Goal: Task Accomplishment & Management: Use online tool/utility

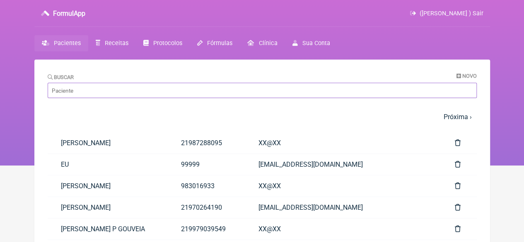
drag, startPoint x: 94, startPoint y: 85, endPoint x: 96, endPoint y: 91, distance: 6.5
click at [94, 87] on input "Buscar" at bounding box center [262, 90] width 429 height 15
paste input "[PERSON_NAME]"
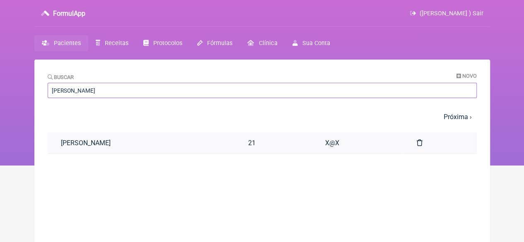
type input "[PERSON_NAME]"
click at [114, 142] on link "[PERSON_NAME]" at bounding box center [141, 143] width 187 height 21
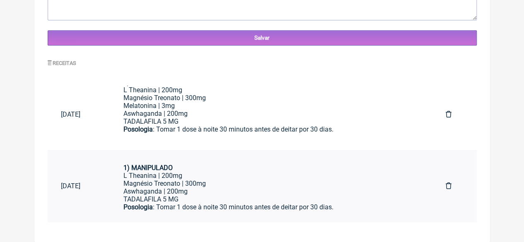
click at [163, 179] on div "L Theanina | 200mg" at bounding box center [271, 176] width 296 height 8
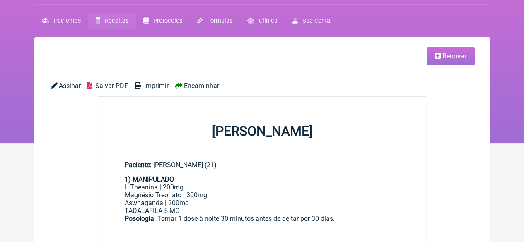
scroll to position [41, 0]
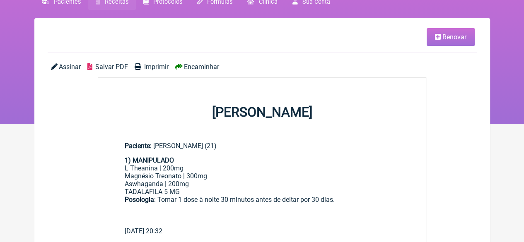
click at [433, 33] on link "Renovar" at bounding box center [451, 37] width 48 height 18
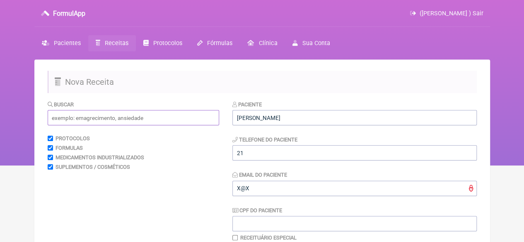
click at [119, 119] on input "text" at bounding box center [133, 117] width 171 height 15
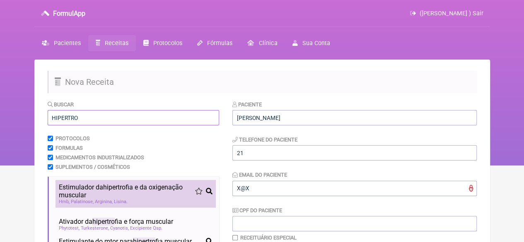
type input "HIPERTRO"
click at [111, 191] on span "hipertro" at bounding box center [114, 187] width 22 height 8
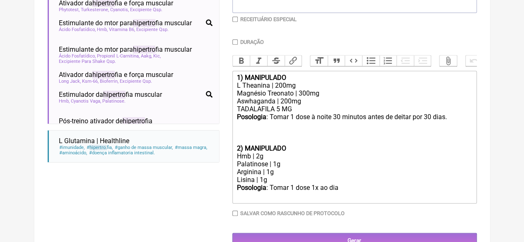
scroll to position [247, 0]
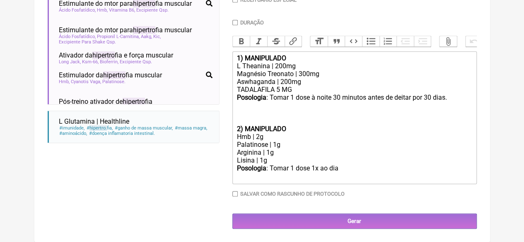
click at [232, 154] on trix-editor "1) MANIPULADO L Theanina | 200mg Magnésio Treonato | 300mg Aswhaganda | 200mg T…" at bounding box center [354, 117] width 244 height 133
click at [285, 162] on div "Lisina | 1g" at bounding box center [353, 161] width 235 height 8
drag, startPoint x: 281, startPoint y: 166, endPoint x: 238, endPoint y: 157, distance: 43.5
click at [238, 157] on trix-editor "1) MANIPULADO L Theanina | 200mg Magnésio Treonato | 300mg Aswhaganda | 200mg T…" at bounding box center [354, 117] width 244 height 133
click at [286, 159] on div "Lisina | 1g" at bounding box center [353, 161] width 235 height 8
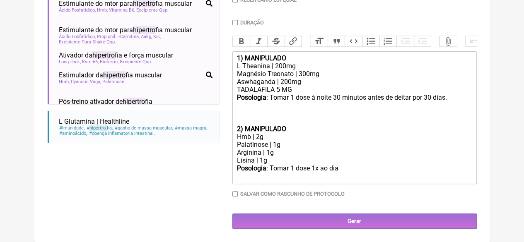
click at [294, 152] on div "Arginina | 1g" at bounding box center [353, 153] width 235 height 8
drag, startPoint x: 268, startPoint y: 160, endPoint x: 226, endPoint y: 155, distance: 41.7
click at [226, 155] on form "Buscar HIPERTRO Protocolos Formulas Medicamentos Industrializados Suplementos /…" at bounding box center [262, 45] width 429 height 367
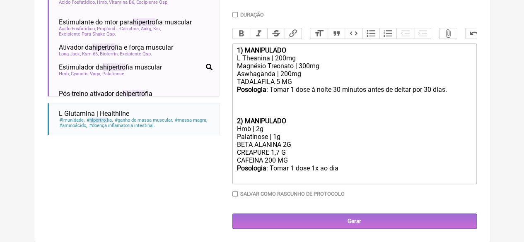
click at [340, 177] on div "Posologia : Tomar 1 dose 1x ao dia ㅤ" at bounding box center [353, 172] width 235 height 17
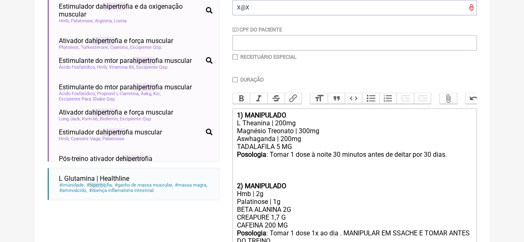
scroll to position [164, 0]
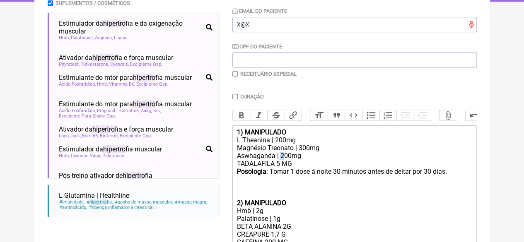
click at [280, 162] on div "Aswhaganda | 200mg TADALAFILA 5 MG" at bounding box center [353, 160] width 235 height 16
click at [274, 144] on div "L Theanina | 200mg" at bounding box center [353, 140] width 235 height 8
type trix-editor "<div><strong>1) MANIPULADO</strong></div><div>L Theanina | 100mg</div><div>Magn…"
click at [234, 98] on input "Duração" at bounding box center [234, 96] width 5 height 5
checkbox input "true"
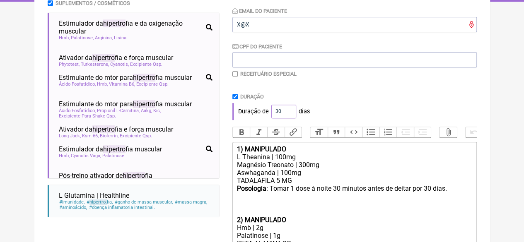
drag, startPoint x: 278, startPoint y: 112, endPoint x: 266, endPoint y: 111, distance: 12.4
click at [267, 112] on div "Duração de 30 dias" at bounding box center [354, 111] width 244 height 17
type input "60"
click at [414, 89] on div "Paciente JOAO BATISTA HENRIQUE Telefone do Paciente 21 Email do Paciente X@X CP…" at bounding box center [354, 135] width 244 height 399
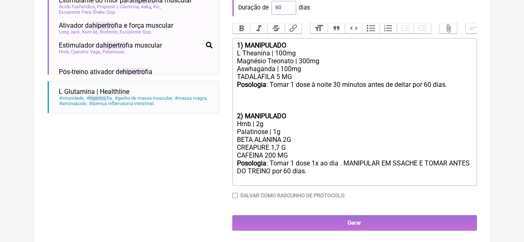
scroll to position [279, 0]
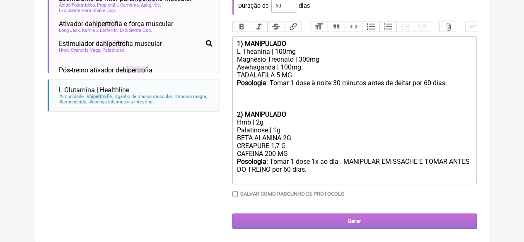
click at [341, 218] on input "Gerar" at bounding box center [354, 221] width 244 height 15
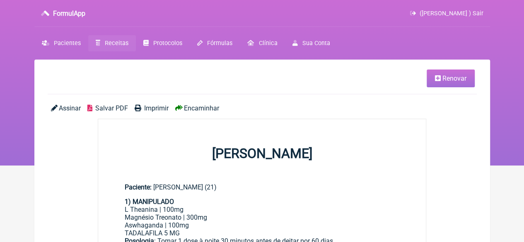
click at [159, 111] on span "Imprimir" at bounding box center [156, 108] width 24 height 8
